Goal: Information Seeking & Learning: Find specific page/section

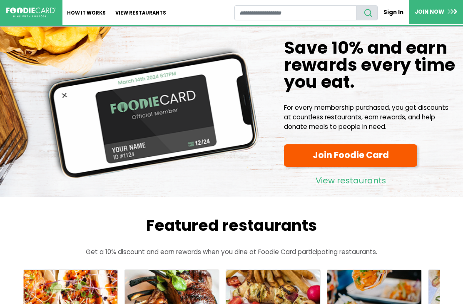
click at [141, 15] on link "View restaurants" at bounding box center [141, 12] width 60 height 25
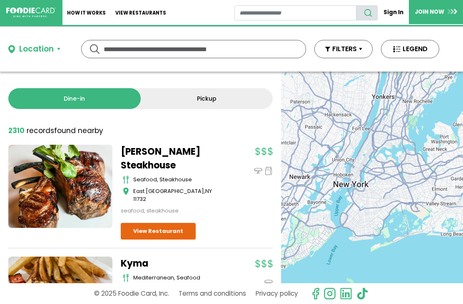
click at [46, 50] on div "Location" at bounding box center [36, 49] width 35 height 12
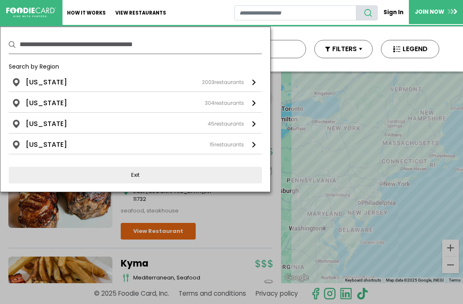
click at [64, 80] on div "New York 2003 restaurants" at bounding box center [135, 82] width 218 height 10
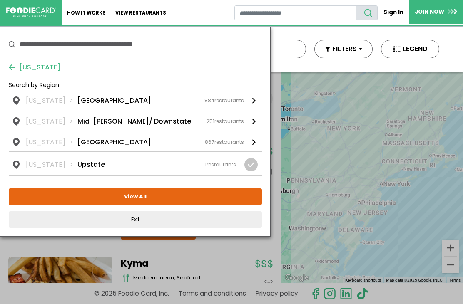
click at [109, 99] on div "New York Long Island 884 restaurants" at bounding box center [135, 101] width 218 height 10
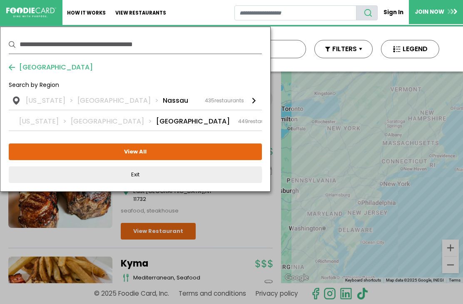
click at [144, 99] on div "New York Long Island Nassau 435 restaurants" at bounding box center [135, 101] width 218 height 10
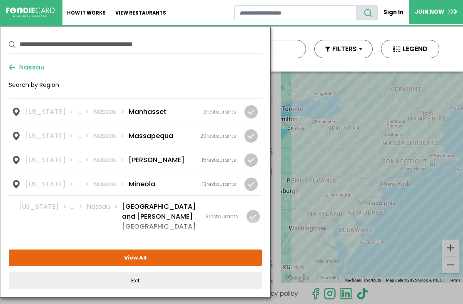
scroll to position [741, 0]
click at [145, 180] on li "Mineola" at bounding box center [142, 185] width 27 height 10
click at [158, 262] on button "View Selected ( 1 )" at bounding box center [135, 258] width 253 height 17
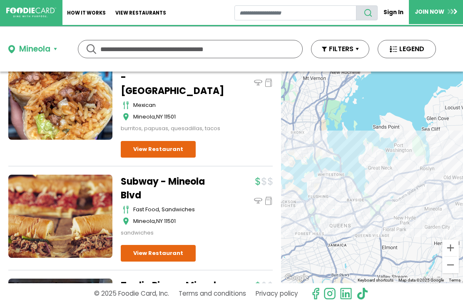
scroll to position [624, 0]
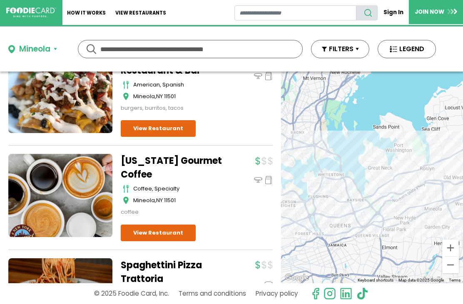
click at [46, 49] on div "Mineola" at bounding box center [34, 49] width 31 height 12
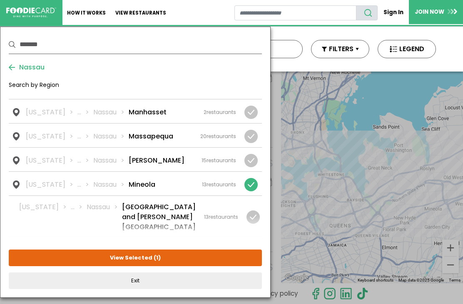
scroll to position [315, 0]
click at [256, 178] on div at bounding box center [250, 184] width 13 height 13
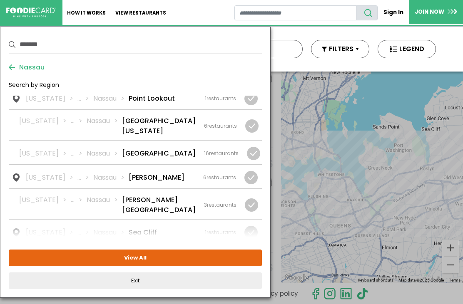
scroll to position [988, 0]
click at [163, 173] on div "New York ... Nassau Roslyn 6 restaurants" at bounding box center [131, 178] width 210 height 10
click at [163, 256] on button "View Selected ( 1 )" at bounding box center [135, 258] width 253 height 17
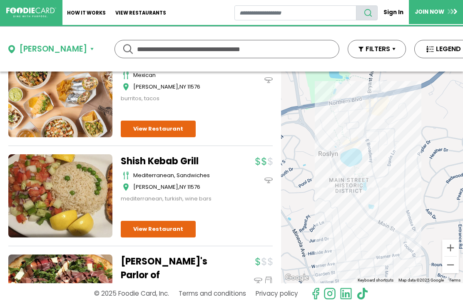
scroll to position [208, 0]
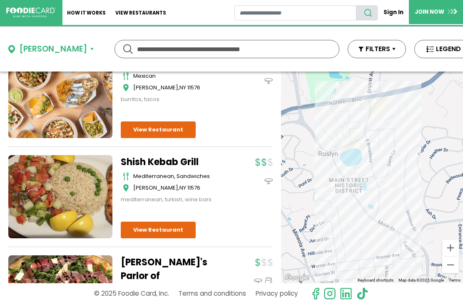
click at [165, 222] on link "View Restaurant" at bounding box center [158, 230] width 75 height 17
click at [43, 49] on div "Roslyn" at bounding box center [53, 49] width 68 height 12
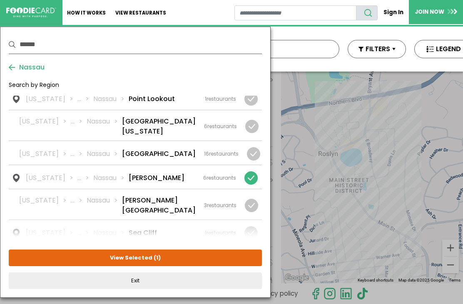
click at [254, 172] on div at bounding box center [250, 178] width 13 height 13
click at [252, 199] on div at bounding box center [251, 205] width 13 height 13
click at [157, 260] on button "View Selected ( 1 )" at bounding box center [135, 258] width 253 height 17
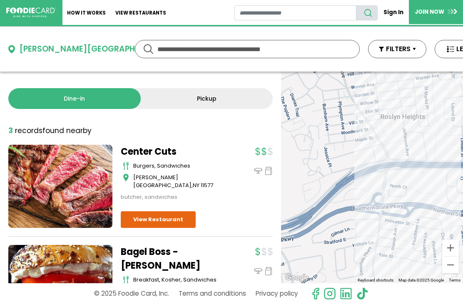
scroll to position [0, 0]
